Goal: Task Accomplishment & Management: Use online tool/utility

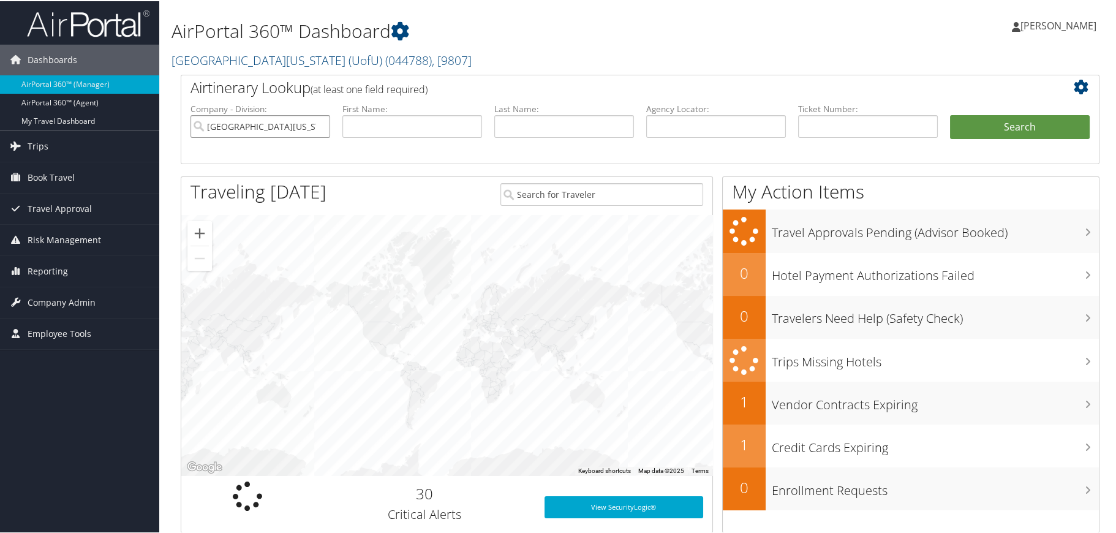
click at [315, 122] on input "[GEOGRAPHIC_DATA][US_STATE] (UofU)" at bounding box center [261, 125] width 140 height 23
click at [311, 122] on input "search" at bounding box center [261, 125] width 140 height 23
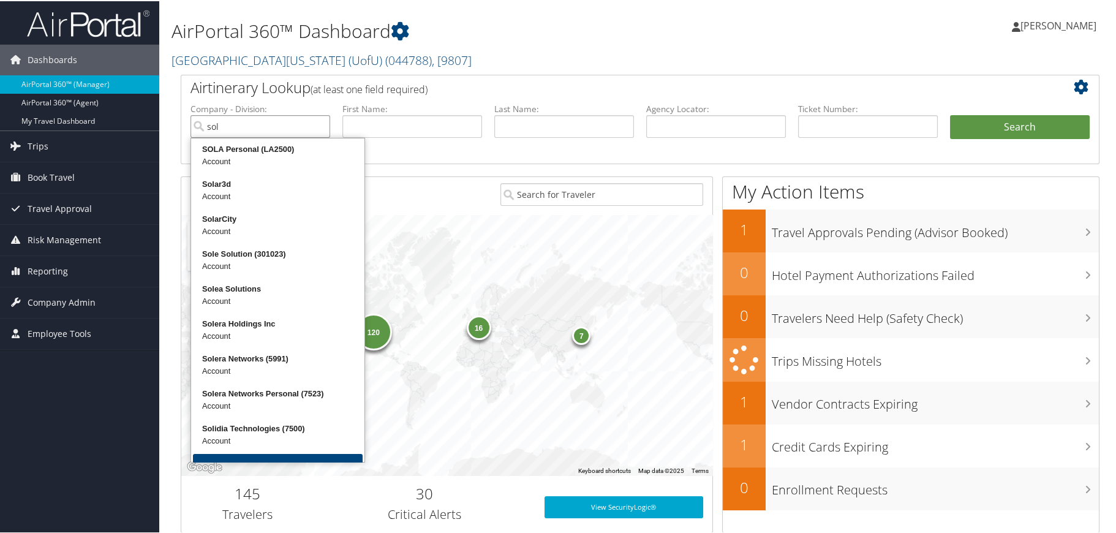
type input "sola"
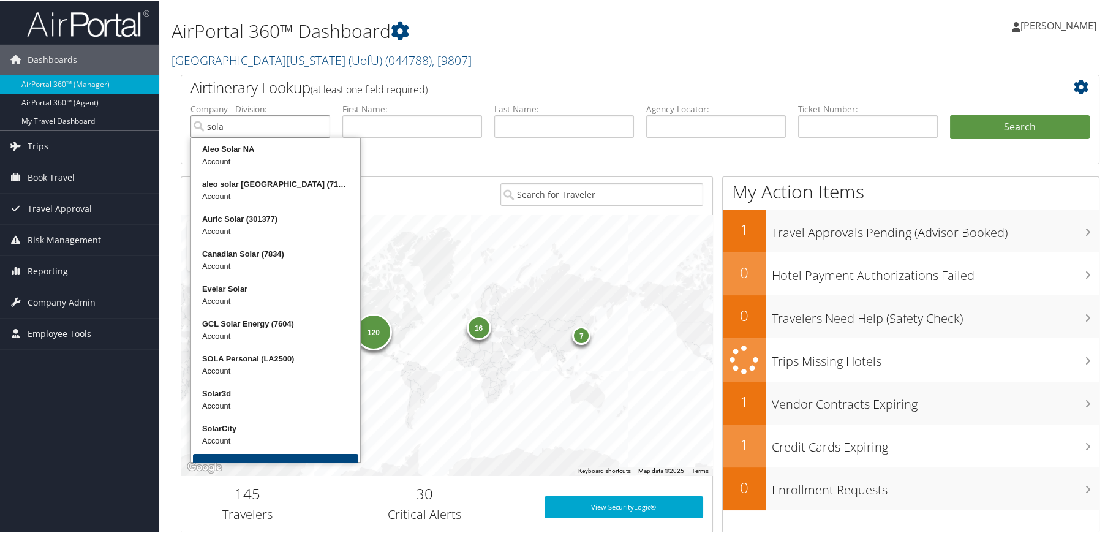
drag, startPoint x: 301, startPoint y: 124, endPoint x: 213, endPoint y: 134, distance: 88.8
click at [203, 132] on input "sola" at bounding box center [261, 125] width 140 height 23
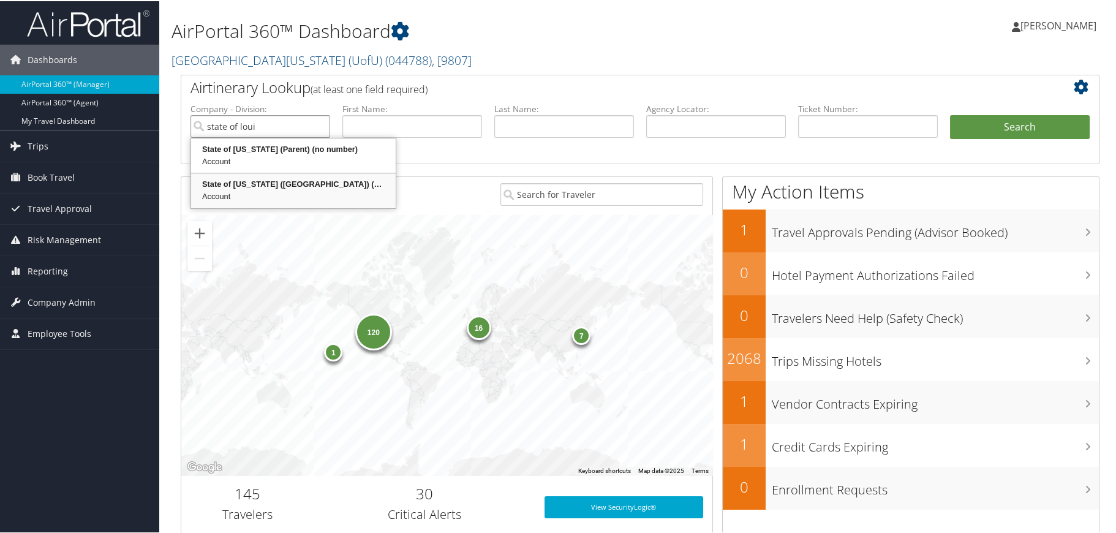
click at [240, 183] on div "State of [US_STATE] ([GEOGRAPHIC_DATA]) (STATEOFLA)" at bounding box center [293, 183] width 201 height 12
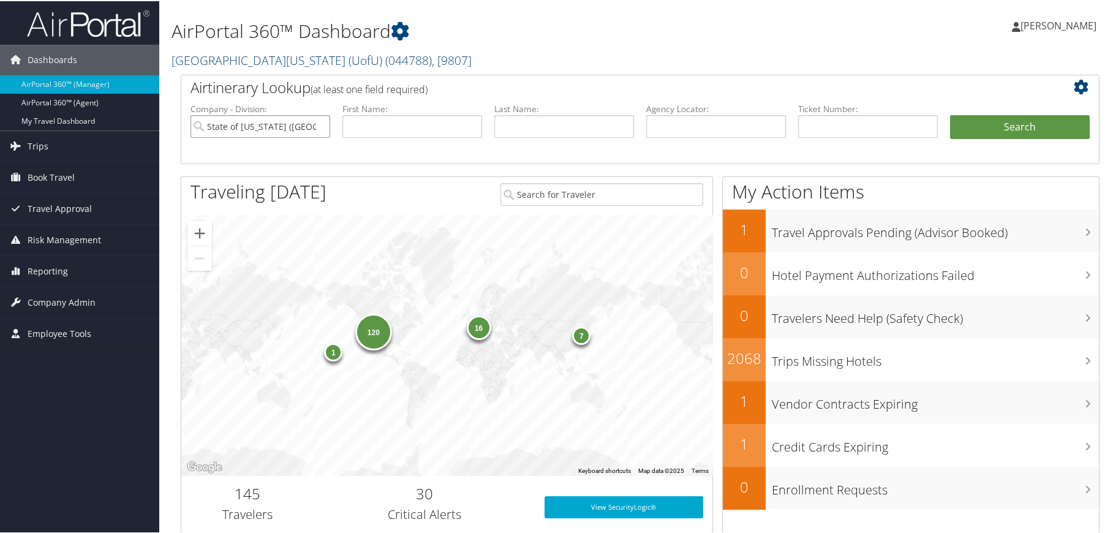
type input "State of [US_STATE] ([GEOGRAPHIC_DATA])"
click at [564, 129] on input "text" at bounding box center [564, 125] width 140 height 23
type input "[PERSON_NAME]"
click at [1003, 128] on button "Search" at bounding box center [1020, 126] width 140 height 25
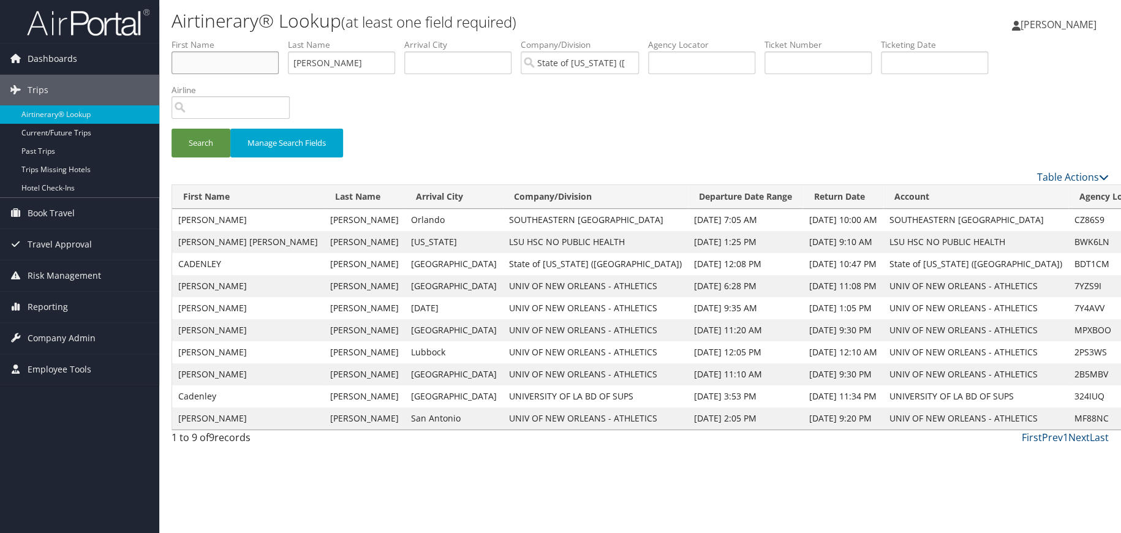
click at [201, 55] on input "text" at bounding box center [225, 62] width 107 height 23
type input "raynard"
click at [172, 129] on button "Search" at bounding box center [201, 143] width 59 height 29
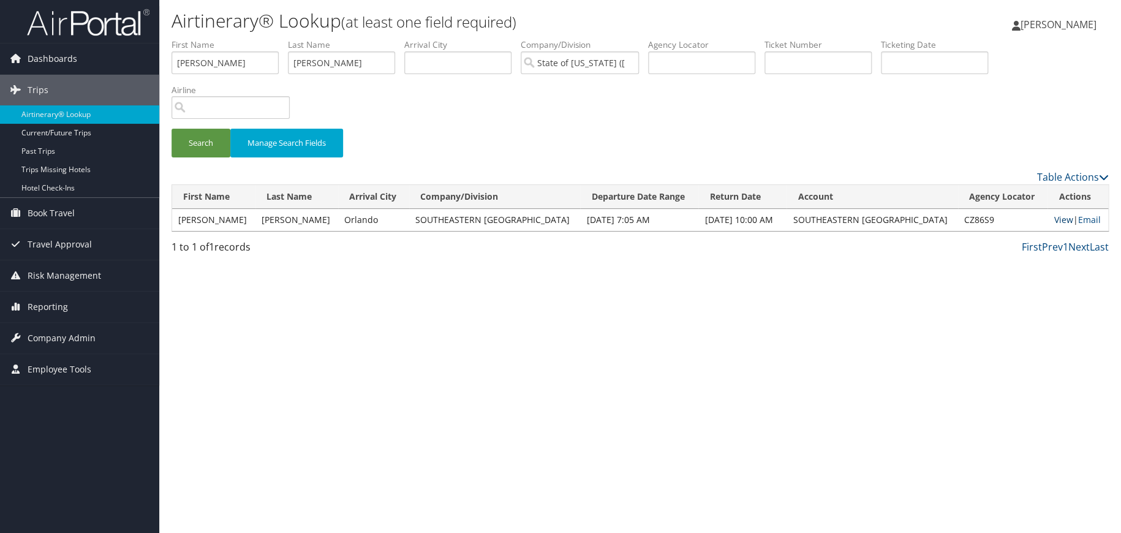
click at [1056, 220] on link "View" at bounding box center [1063, 220] width 19 height 12
click at [1088, 214] on link "Email" at bounding box center [1089, 220] width 23 height 12
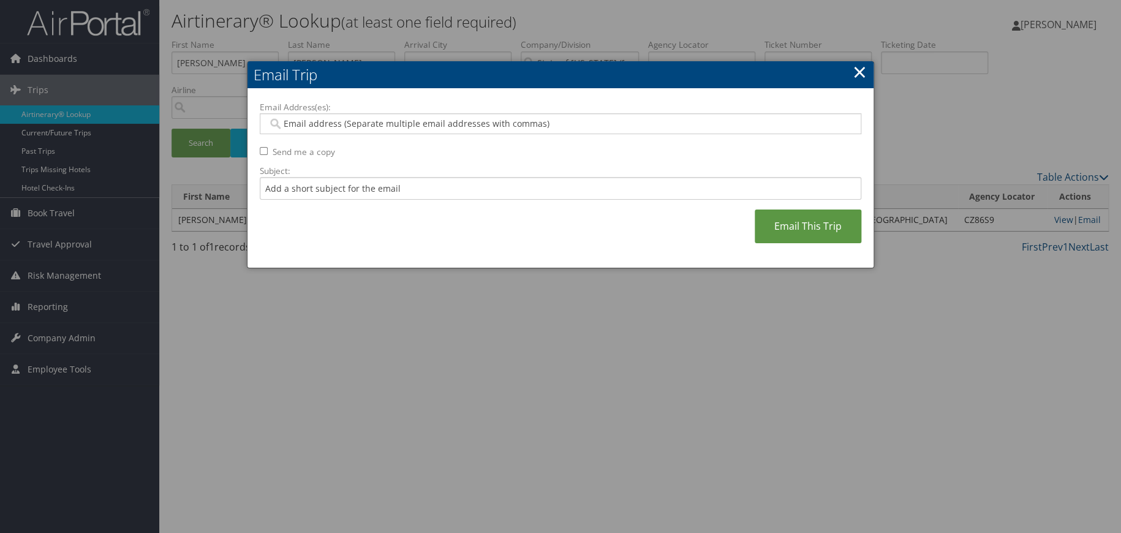
click at [333, 122] on input "Email Address(es):" at bounding box center [560, 124] width 585 height 12
paste input "RAYNARD.FRANCOIS@SELU.EDU"
type input "RAYNARD.FRANCOIS@SELU.EDU"
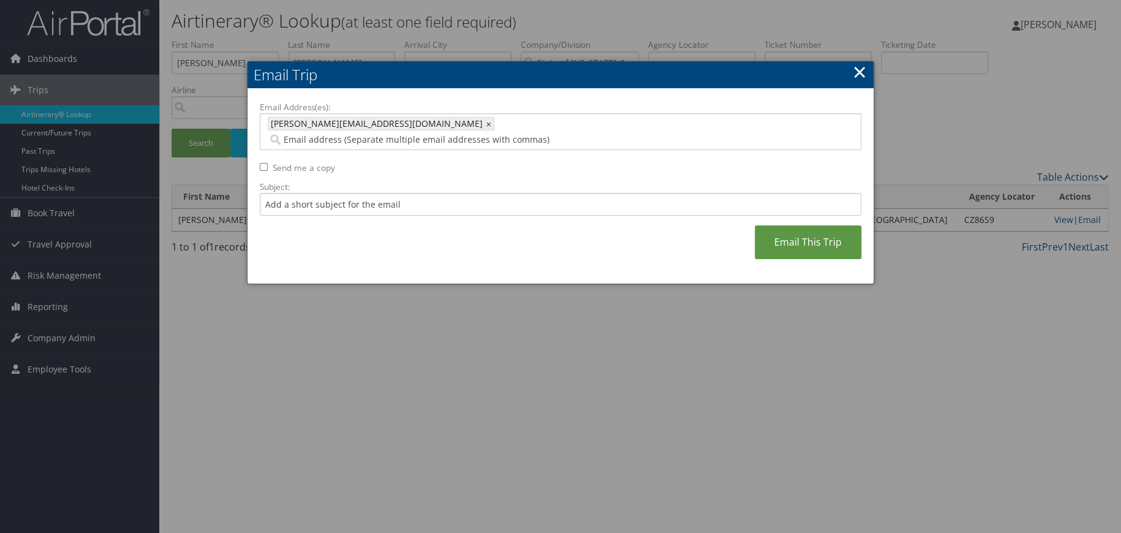
click at [266, 163] on input "Send me a copy" at bounding box center [264, 167] width 8 height 8
checkbox input "true"
click at [283, 193] on input "Subject:" at bounding box center [561, 204] width 602 height 23
type input "Orlando trip"
click at [805, 225] on link "Email This Trip" at bounding box center [808, 242] width 107 height 34
